Goal: Task Accomplishment & Management: Use online tool/utility

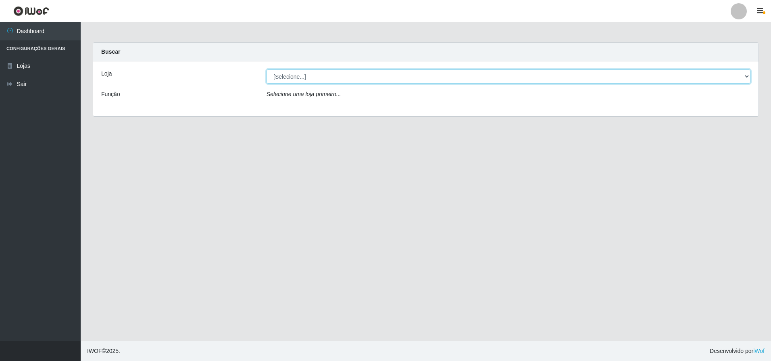
click at [296, 75] on select "[Selecione...] Extrabom - Loja 05 [GEOGRAPHIC_DATA]" at bounding box center [509, 76] width 484 height 14
select select "494"
click at [267, 69] on select "[Selecione...] Extrabom - Loja 05 [GEOGRAPHIC_DATA]" at bounding box center [509, 76] width 484 height 14
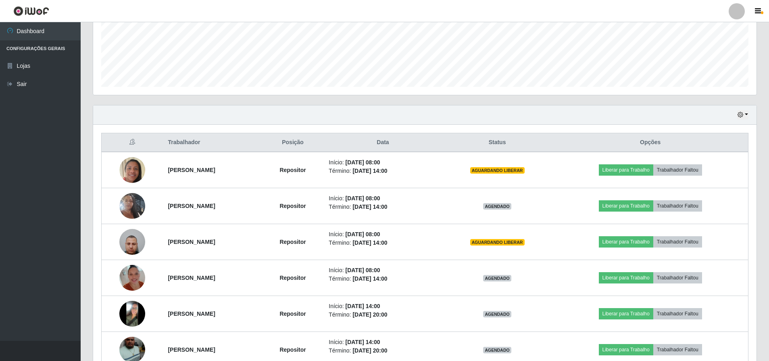
scroll to position [242, 0]
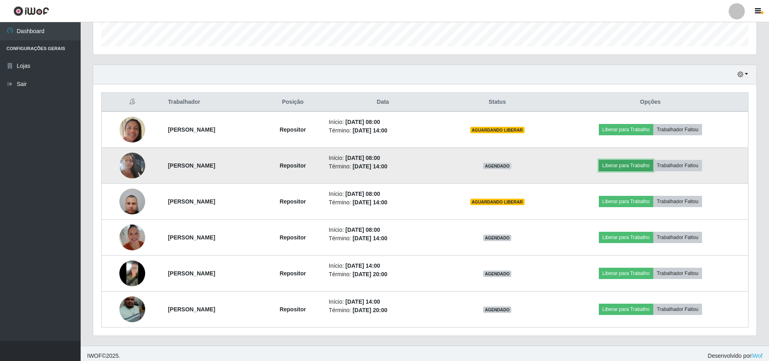
click at [624, 165] on button "Liberar para Trabalho" at bounding box center [626, 165] width 54 height 11
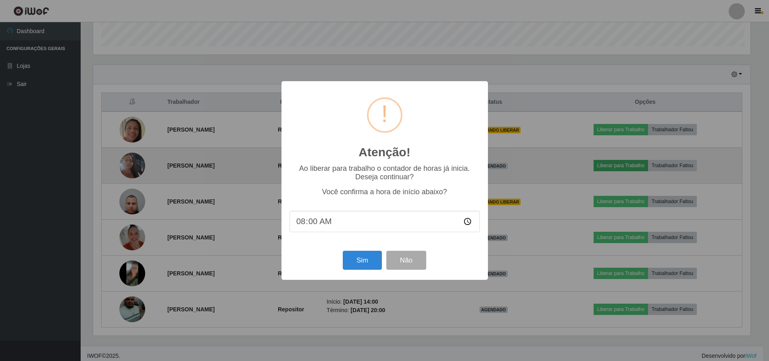
scroll to position [167, 659]
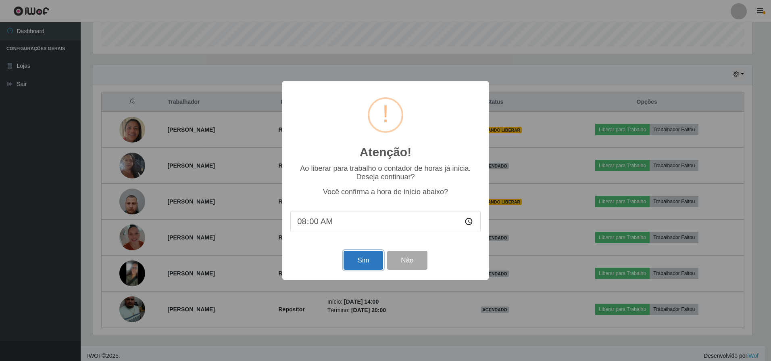
click at [363, 264] on button "Sim" at bounding box center [363, 259] width 39 height 19
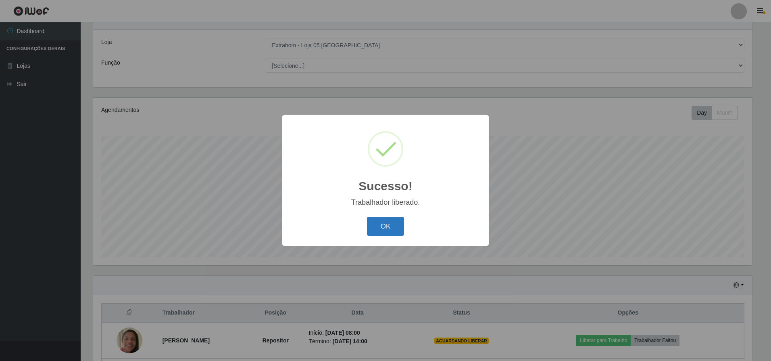
click at [390, 225] on button "OK" at bounding box center [386, 226] width 38 height 19
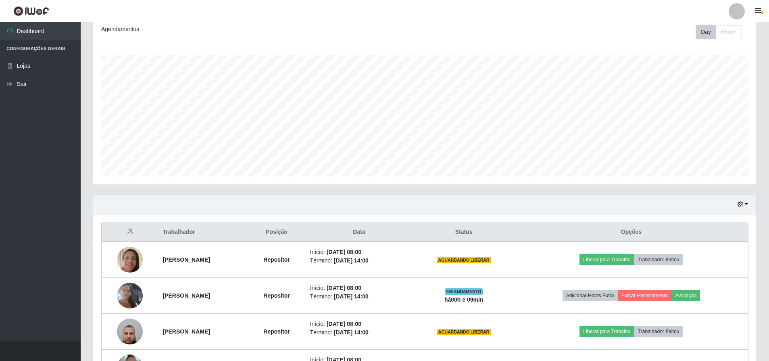
scroll to position [152, 0]
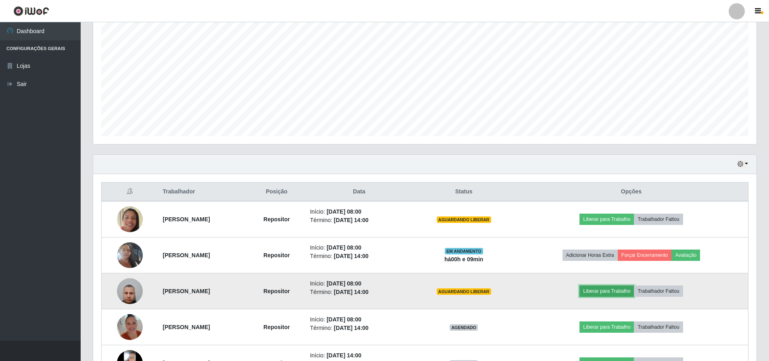
click at [612, 292] on button "Liberar para Trabalho" at bounding box center [607, 290] width 54 height 11
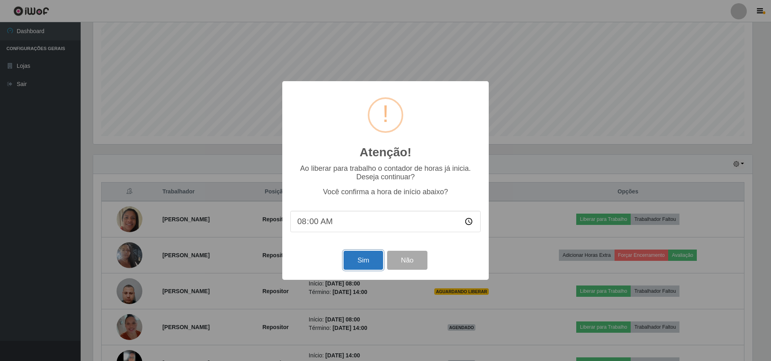
click at [365, 263] on button "Sim" at bounding box center [363, 259] width 39 height 19
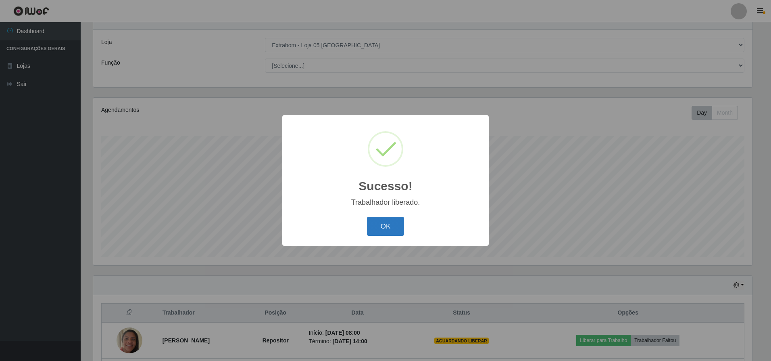
click at [388, 224] on button "OK" at bounding box center [386, 226] width 38 height 19
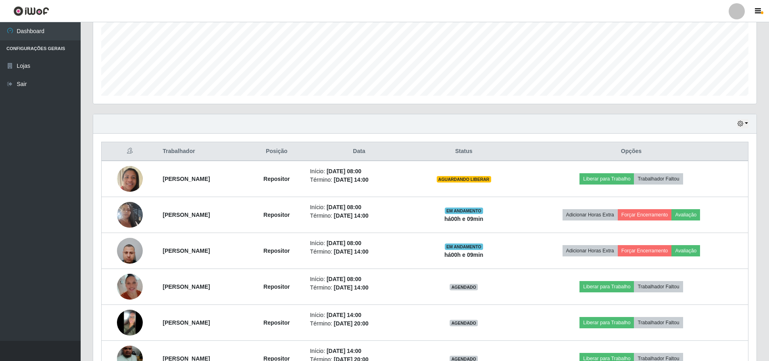
scroll to position [233, 0]
